Goal: Check status: Check status

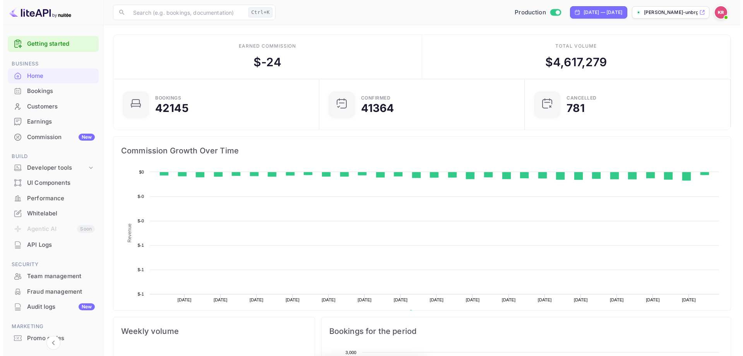
scroll to position [120, 195]
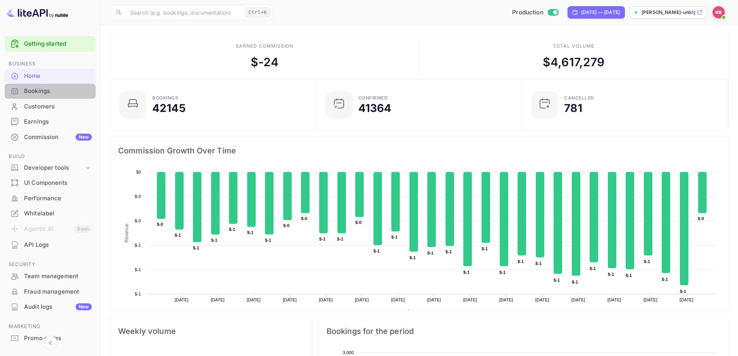
click at [61, 87] on div "Bookings" at bounding box center [58, 91] width 68 height 9
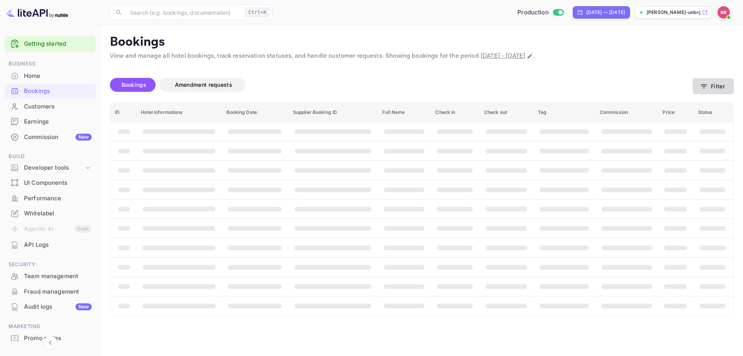
click at [706, 79] on button "Filter" at bounding box center [713, 86] width 41 height 16
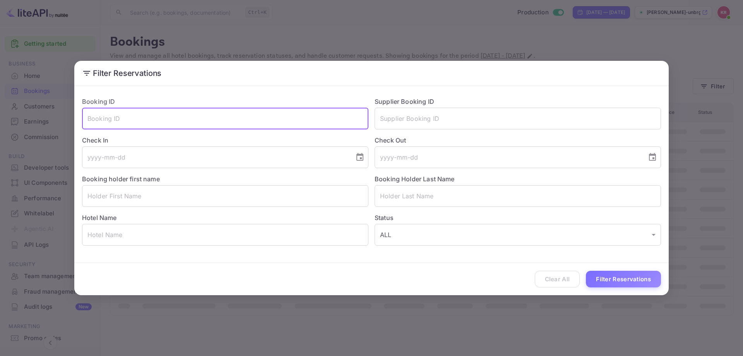
paste input "VFQQF6dkR"
type input "VFQQF6dkR"
click at [635, 275] on button "Filter Reservations" at bounding box center [623, 279] width 75 height 17
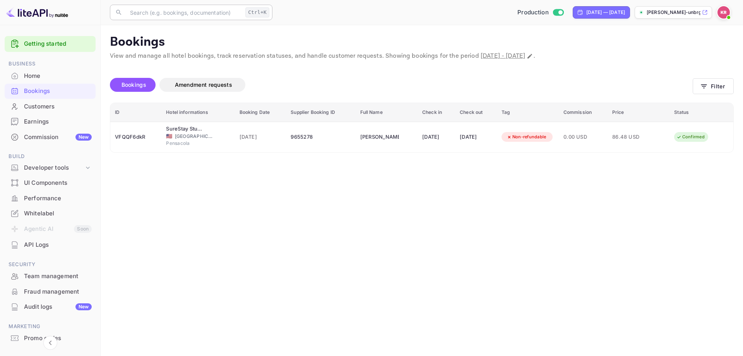
click at [161, 13] on input "text" at bounding box center [183, 12] width 117 height 15
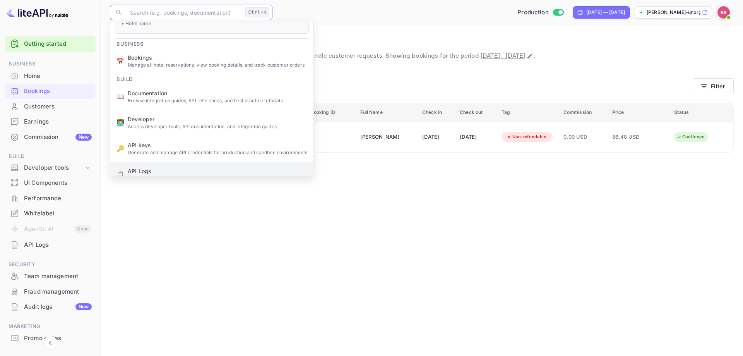
scroll to position [80, 0]
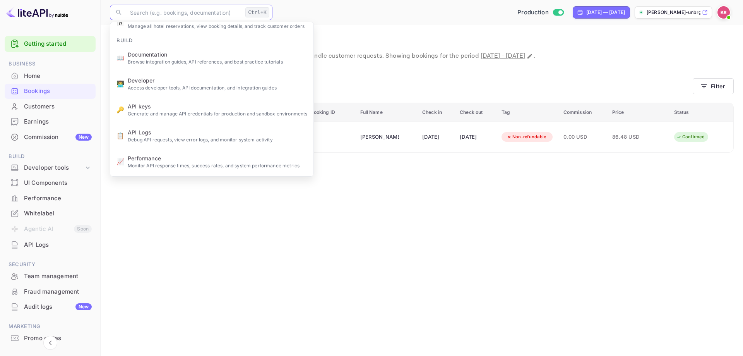
drag, startPoint x: 204, startPoint y: 237, endPoint x: 188, endPoint y: 220, distance: 23.0
click at [204, 236] on main "Bookings View and manage all hotel bookings, track reservation statuses, and ha…" at bounding box center [422, 190] width 643 height 331
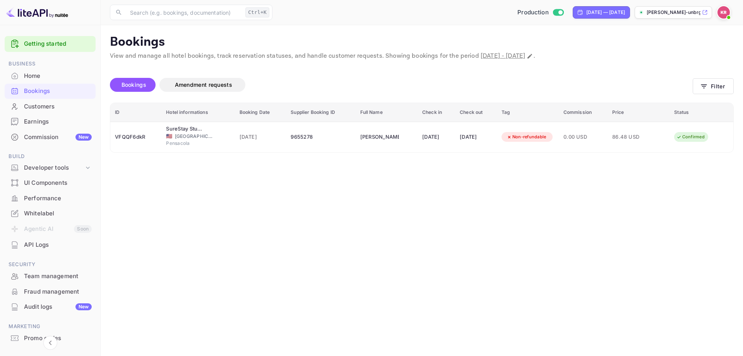
scroll to position [0, 0]
click at [712, 90] on button "Filter" at bounding box center [713, 86] width 41 height 16
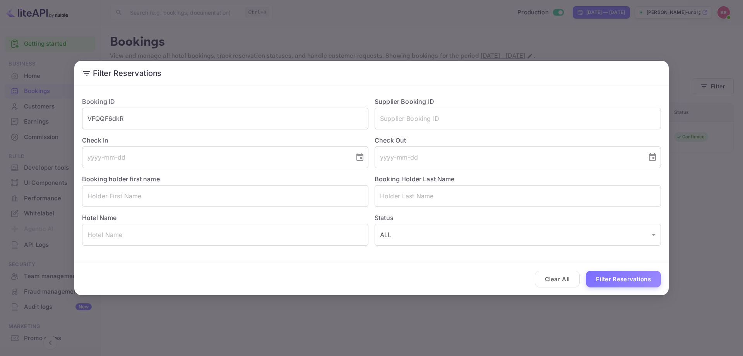
click at [152, 121] on input "VFQQF6dkR" at bounding box center [225, 119] width 287 height 22
click at [151, 121] on input "VFQQF6dkR" at bounding box center [225, 119] width 287 height 22
paste input "AOhAOYmvR"
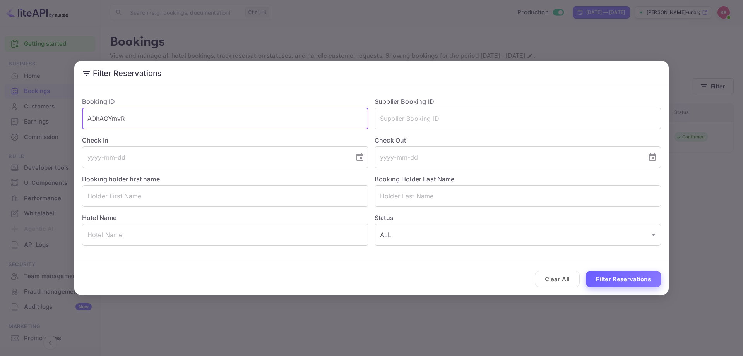
type input "AOhAOYmvR"
click at [640, 278] on button "Filter Reservations" at bounding box center [623, 279] width 75 height 17
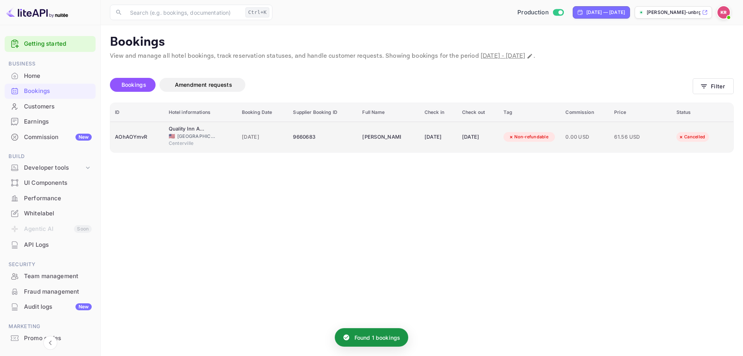
click at [514, 136] on icon "booking table" at bounding box center [511, 136] width 5 height 5
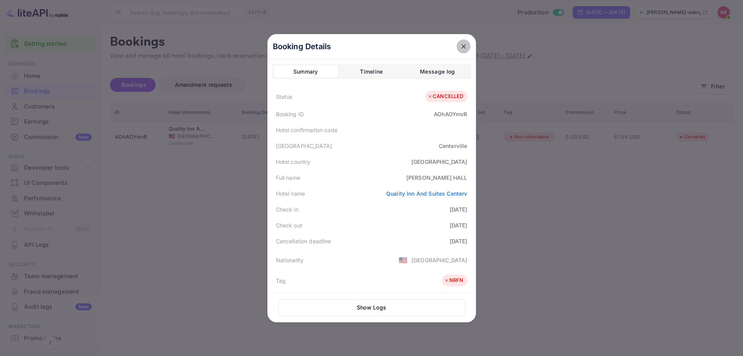
click at [460, 50] on icon "close" at bounding box center [464, 47] width 8 height 8
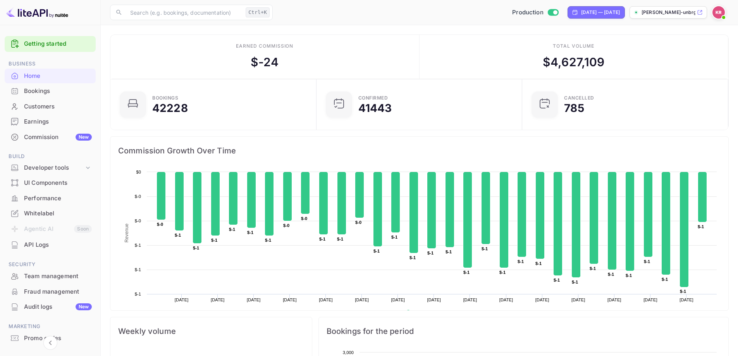
scroll to position [6, 6]
